Goal: Information Seeking & Learning: Learn about a topic

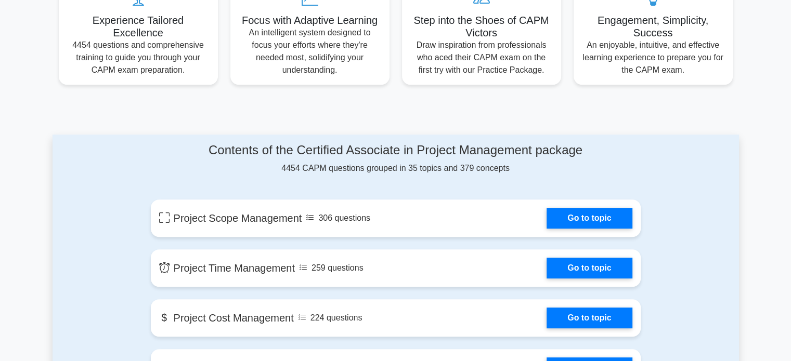
scroll to position [416, 0]
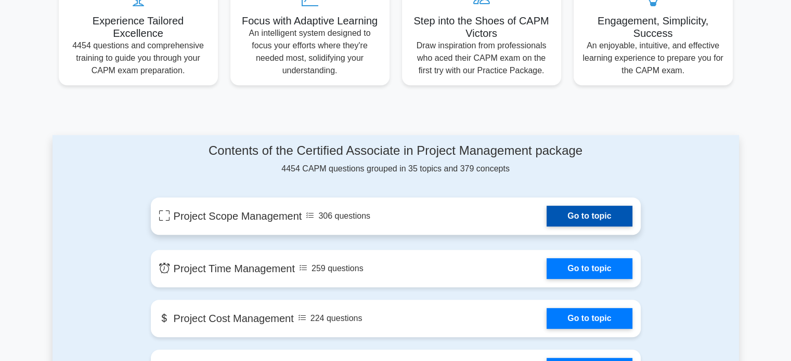
click at [547, 217] on link "Go to topic" at bounding box center [589, 216] width 85 height 21
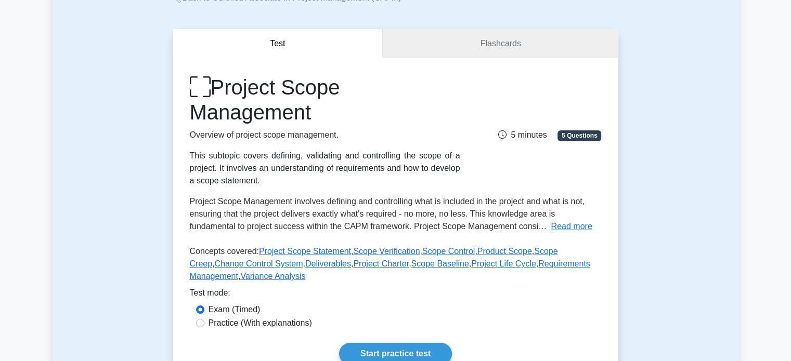
scroll to position [138, 0]
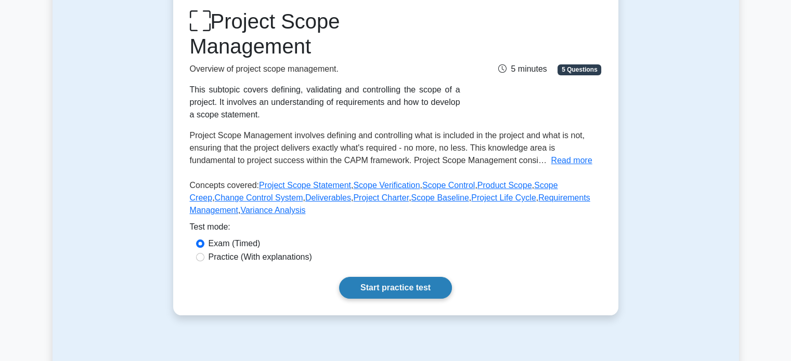
click at [430, 282] on link "Start practice test" at bounding box center [395, 288] width 113 height 22
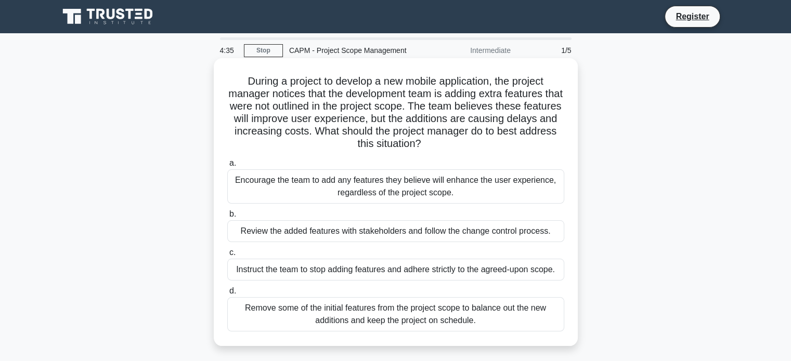
click at [335, 236] on div "Review the added features with stakeholders and follow the change control proce…" at bounding box center [395, 232] width 337 height 22
click at [227, 218] on input "b. Review the added features with stakeholders and follow the change control pr…" at bounding box center [227, 214] width 0 height 7
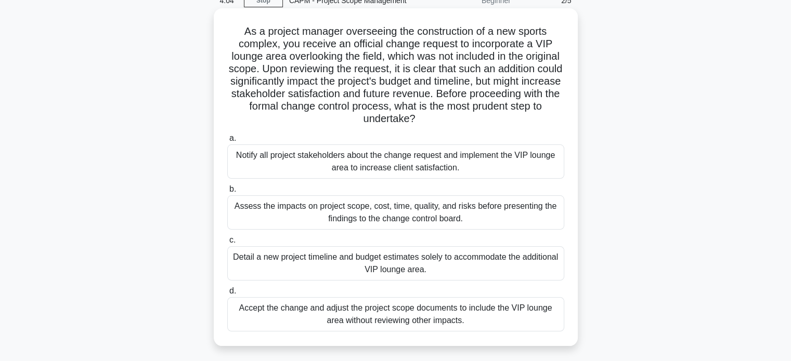
scroll to position [69, 0]
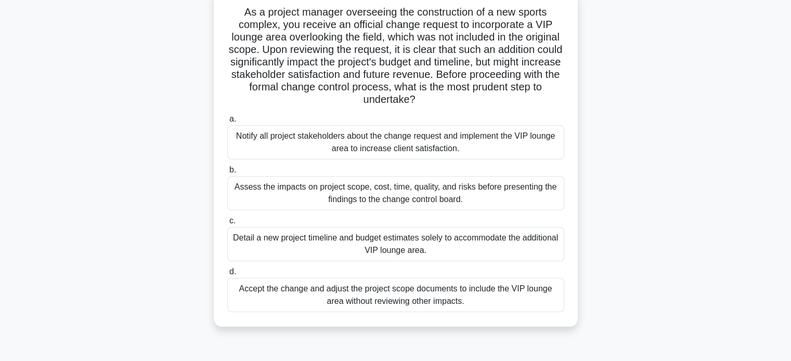
click at [402, 204] on div "Assess the impacts on project scope, cost, time, quality, and risks before pres…" at bounding box center [395, 193] width 337 height 34
click at [227, 174] on input "b. Assess the impacts on project scope, cost, time, quality, and risks before p…" at bounding box center [227, 170] width 0 height 7
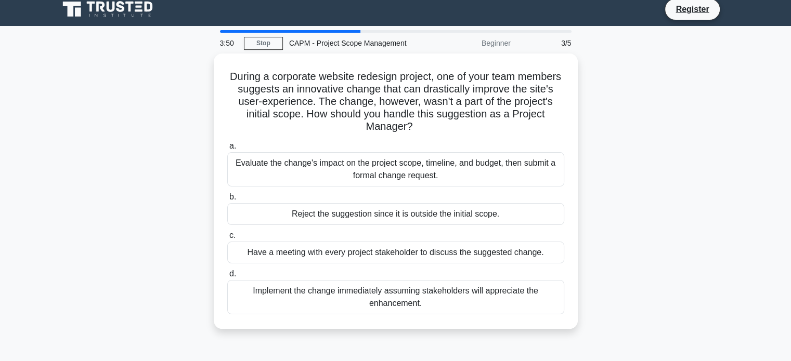
scroll to position [0, 0]
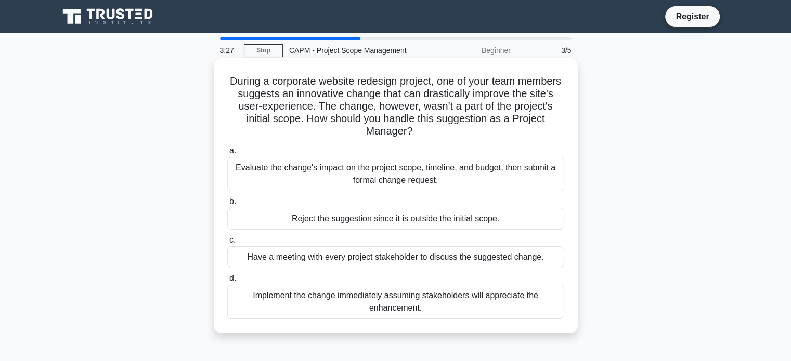
click at [413, 175] on div "Evaluate the change's impact on the project scope, timeline, and budget, then s…" at bounding box center [395, 174] width 337 height 34
click at [227, 154] on input "a. Evaluate the change's impact on the project scope, timeline, and budget, the…" at bounding box center [227, 151] width 0 height 7
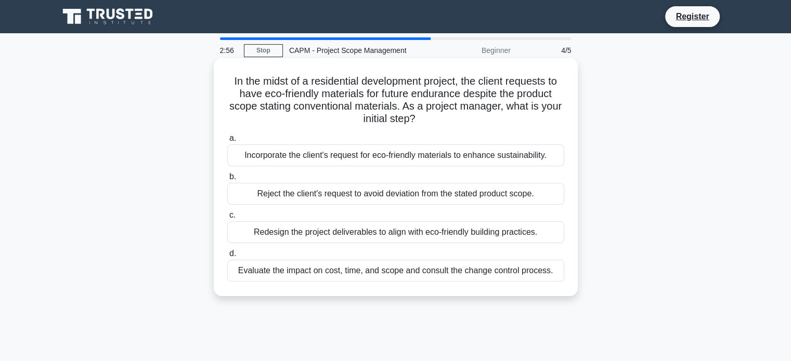
click at [429, 267] on div "Evaluate the impact on cost, time, and scope and consult the change control pro…" at bounding box center [395, 271] width 337 height 22
click at [227, 257] on input "d. Evaluate the impact on cost, time, and scope and consult the change control …" at bounding box center [227, 254] width 0 height 7
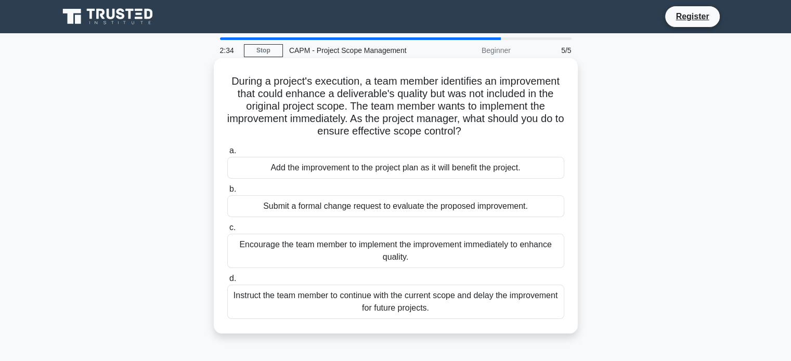
click at [370, 204] on div "Submit a formal change request to evaluate the proposed improvement." at bounding box center [395, 207] width 337 height 22
click at [227, 193] on input "b. Submit a formal change request to evaluate the proposed improvement." at bounding box center [227, 189] width 0 height 7
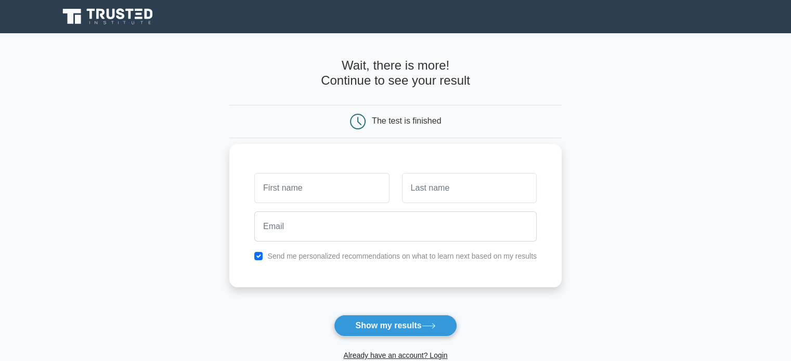
click at [368, 192] on input "text" at bounding box center [321, 188] width 135 height 30
type input "kirtan"
click at [435, 176] on input "text" at bounding box center [469, 188] width 135 height 30
type input "[PERSON_NAME]"
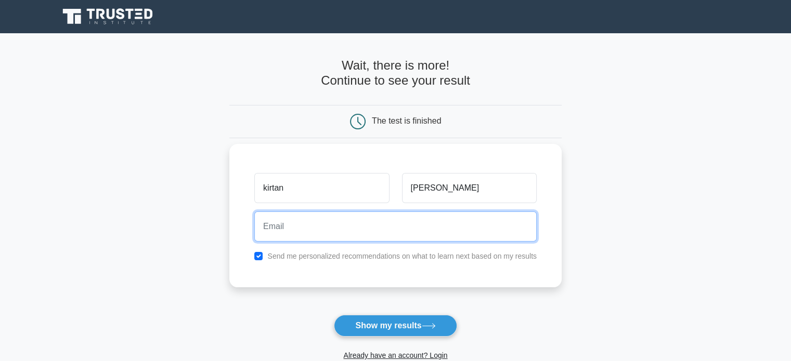
click at [451, 238] on input "email" at bounding box center [395, 227] width 282 height 30
type input "[EMAIL_ADDRESS][DOMAIN_NAME]"
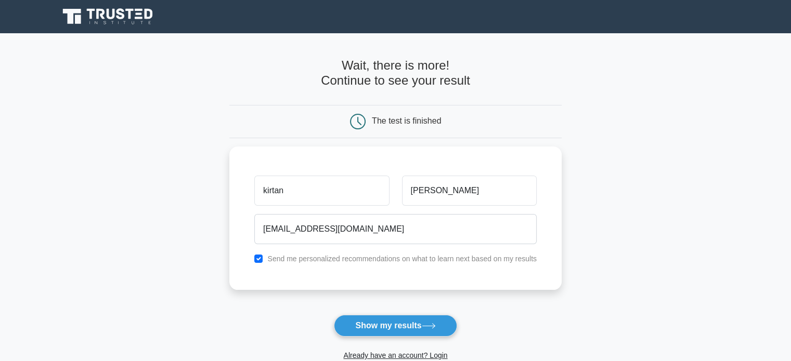
click at [394, 331] on button "Show my results" at bounding box center [395, 326] width 123 height 22
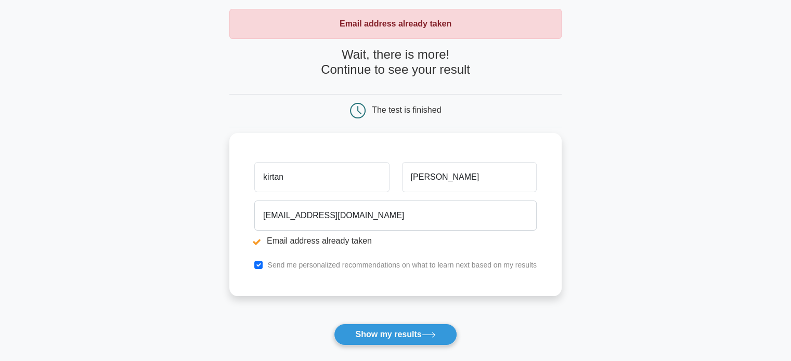
scroll to position [69, 0]
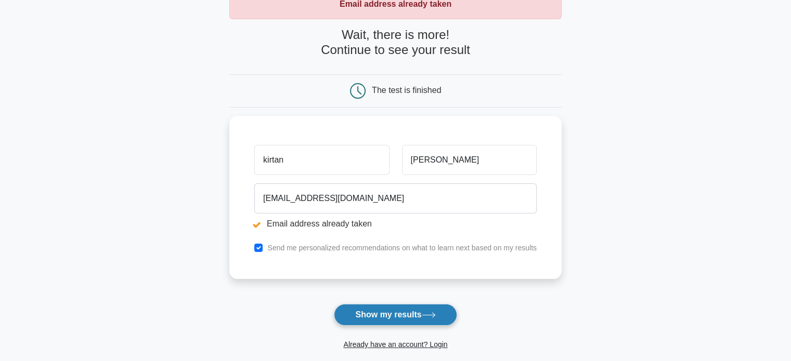
click at [414, 309] on button "Show my results" at bounding box center [395, 315] width 123 height 22
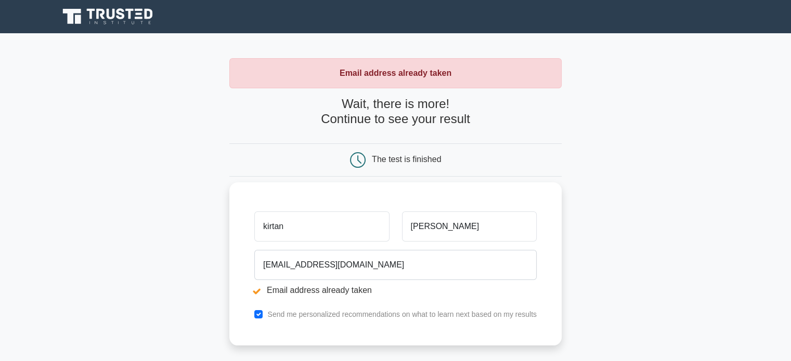
scroll to position [69, 0]
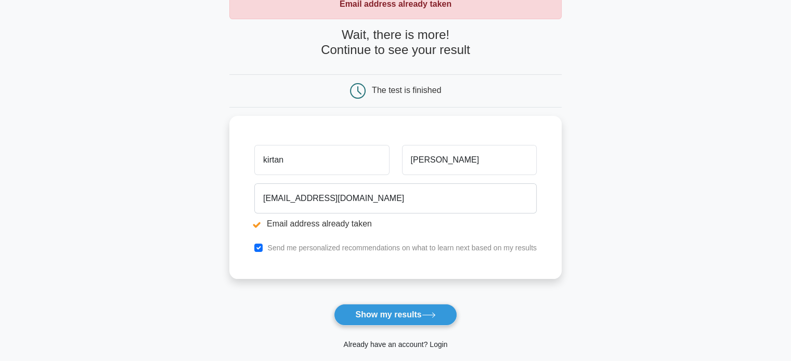
click at [400, 345] on link "Already have an account? Login" at bounding box center [395, 345] width 104 height 8
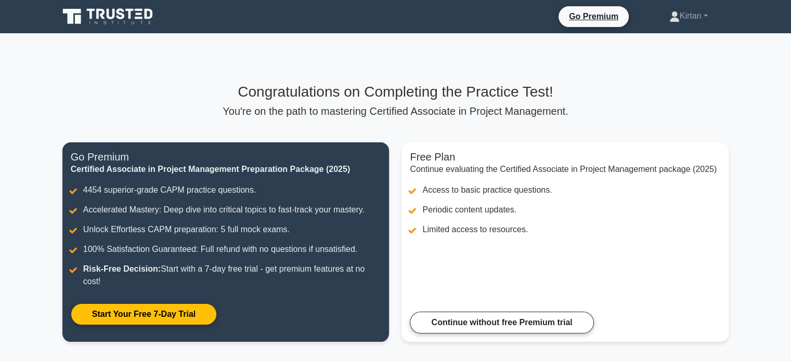
scroll to position [69, 0]
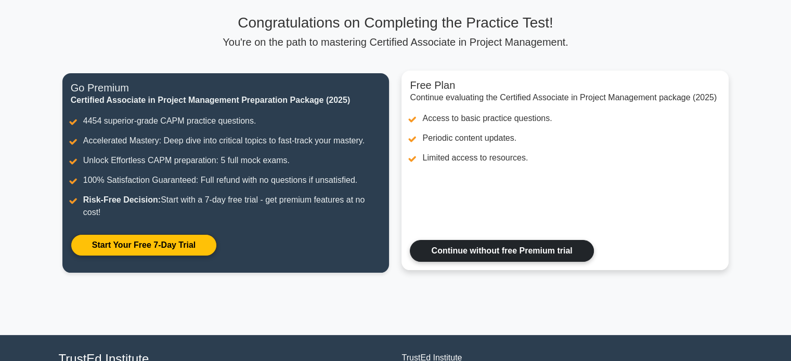
drag, startPoint x: 0, startPoint y: 0, endPoint x: 497, endPoint y: 243, distance: 553.6
click at [497, 243] on link "Continue without free Premium trial" at bounding box center [502, 251] width 184 height 22
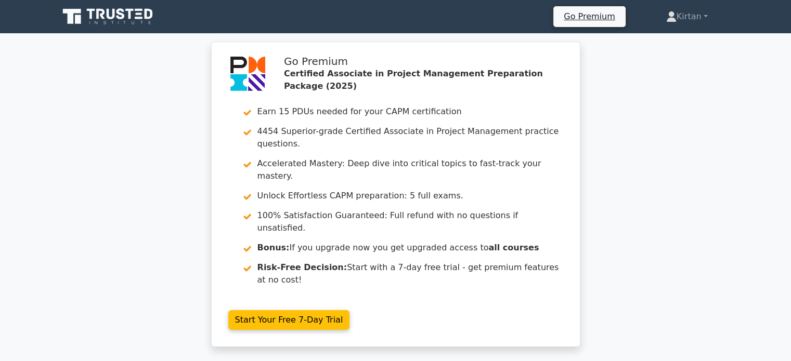
click at [83, 27] on link at bounding box center [109, 16] width 100 height 25
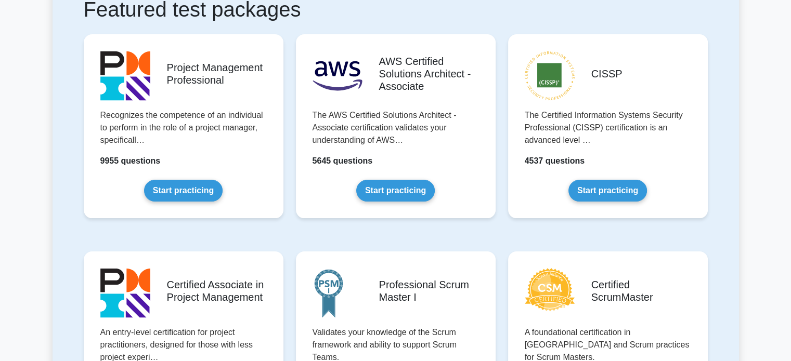
scroll to position [277, 0]
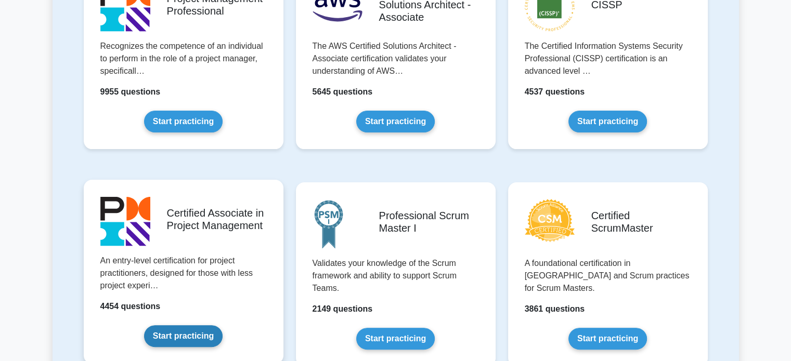
click at [216, 329] on link "Start practicing" at bounding box center [183, 337] width 79 height 22
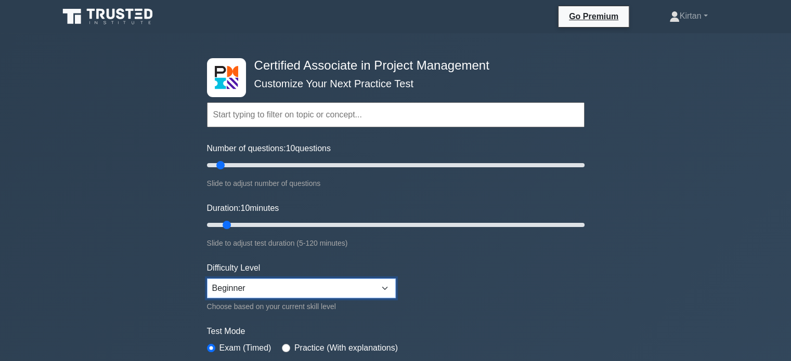
click at [266, 289] on select "Beginner Intermediate Expert" at bounding box center [301, 289] width 189 height 20
select select "expert"
click at [207, 279] on select "Beginner Intermediate Expert" at bounding box center [301, 289] width 189 height 20
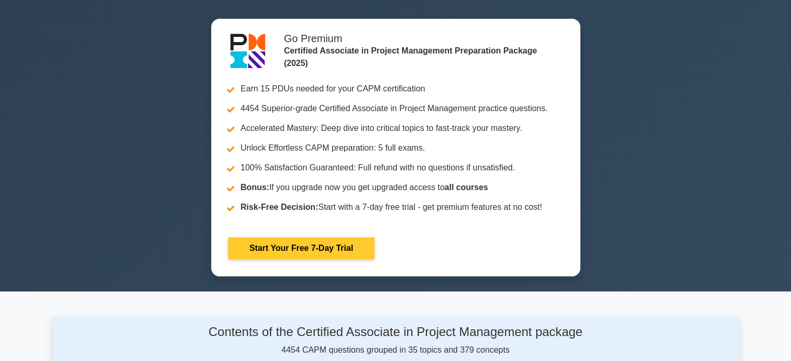
scroll to position [416, 0]
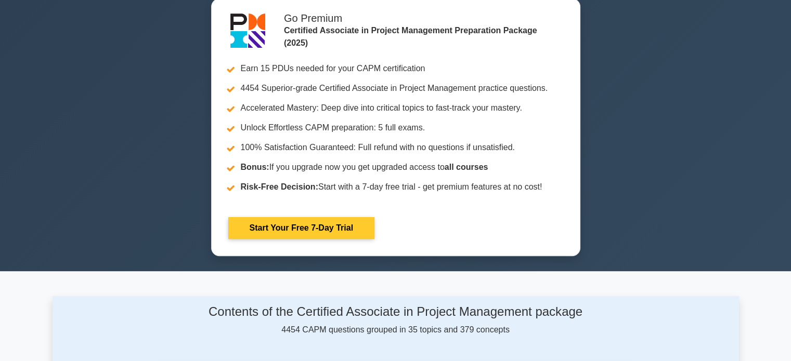
click at [304, 234] on link "Start Your Free 7-Day Trial" at bounding box center [301, 228] width 146 height 22
